Goal: Find specific page/section: Find specific page/section

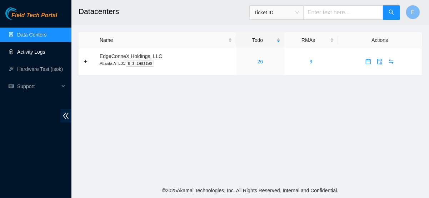
click at [45, 52] on link "Activity Logs" at bounding box center [31, 52] width 28 height 6
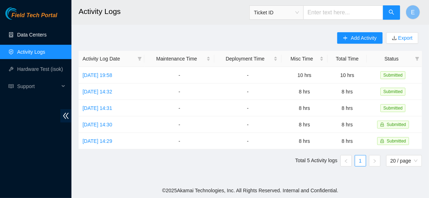
click at [46, 35] on link "Data Centers" at bounding box center [31, 35] width 29 height 6
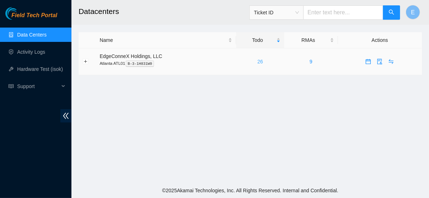
click at [259, 61] on link "26" at bounding box center [261, 62] width 6 height 6
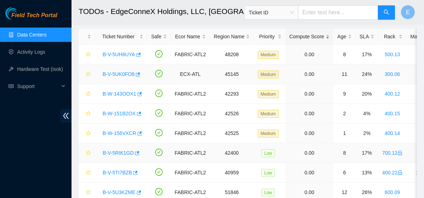
scroll to position [33, 0]
drag, startPoint x: 183, startPoint y: 33, endPoint x: 175, endPoint y: 24, distance: 11.4
click at [175, 24] on header "TODOs - EdgeConneX Holdings, LLC, [GEOGRAPHIC_DATA] ATL01 Ticket ID E" at bounding box center [283, 12] width 424 height 25
click at [161, 22] on h2 "TODOs - EdgeConneX Holdings, LLC, [GEOGRAPHIC_DATA] ATL01" at bounding box center [222, 11] width 287 height 23
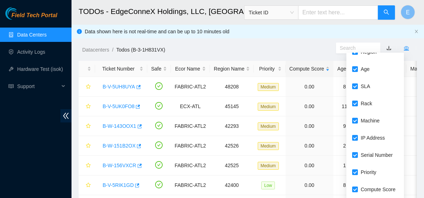
scroll to position [0, 0]
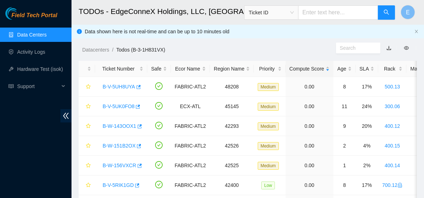
click at [269, 47] on ol "Datacenters / Todos (B-3-1H831VX) /" at bounding box center [209, 50] width 254 height 8
